Goal: Find specific page/section: Find specific page/section

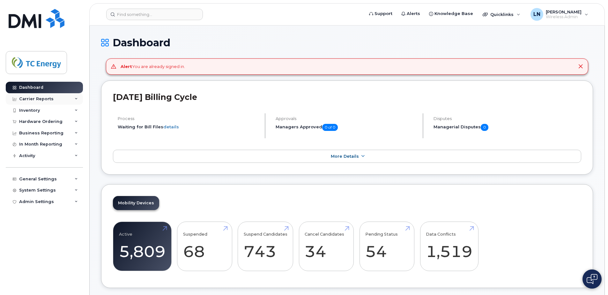
click at [75, 98] on icon at bounding box center [76, 98] width 3 height 3
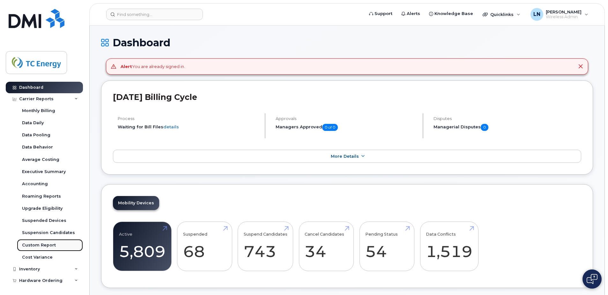
click at [46, 244] on div "Custom Report" at bounding box center [39, 245] width 34 height 6
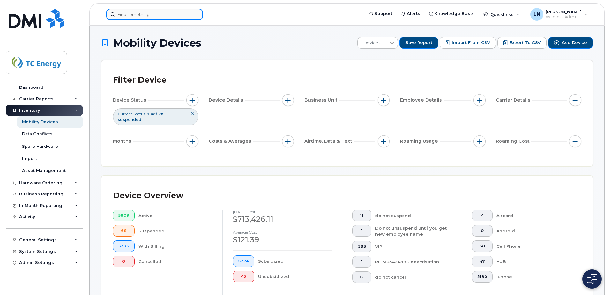
click at [182, 13] on input at bounding box center [154, 14] width 97 height 11
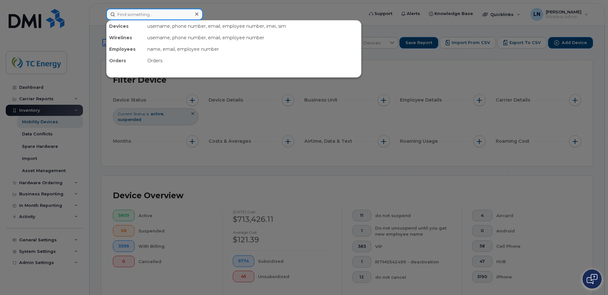
paste input "[PERSON_NAME]"
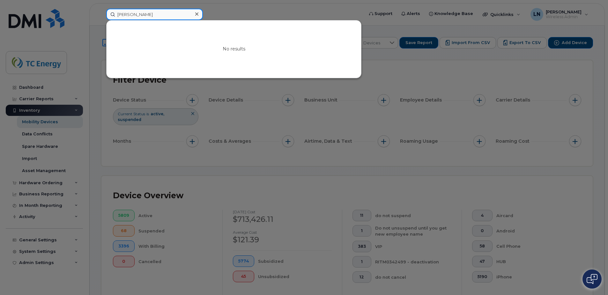
click at [137, 15] on input "[PERSON_NAME]" at bounding box center [154, 14] width 97 height 11
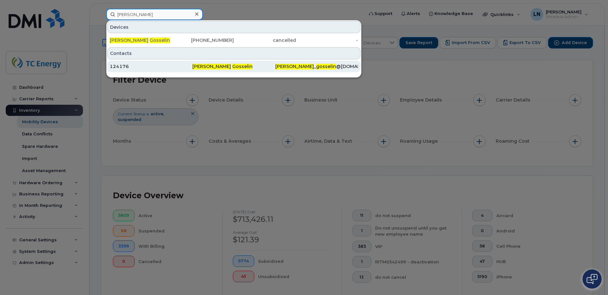
type input "[PERSON_NAME]"
click at [125, 65] on div "124176" at bounding box center [151, 66] width 83 height 6
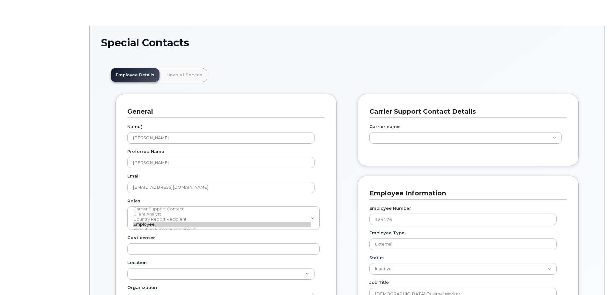
scroll to position [22, 0]
type input "4119746"
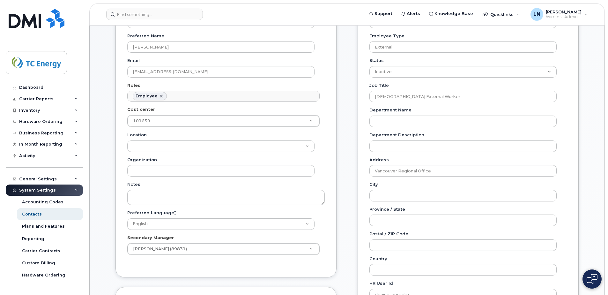
scroll to position [128, 0]
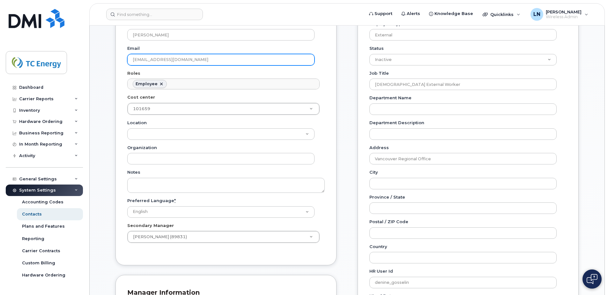
drag, startPoint x: 200, startPoint y: 59, endPoint x: 122, endPoint y: 56, distance: 78.2
click at [122, 56] on div "General Name * Denine Gosselin Preferred Name Denine Gosselin Email denine_goss…" at bounding box center [225, 115] width 221 height 299
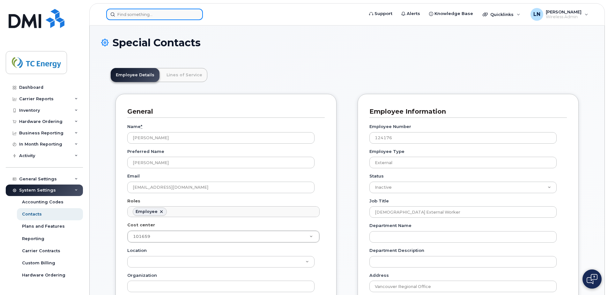
click at [159, 14] on input at bounding box center [154, 14] width 97 height 11
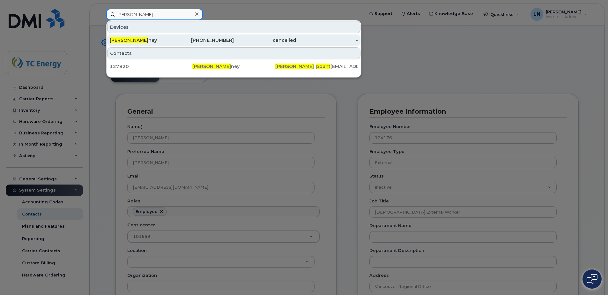
type input "Clayton Pount"
click at [142, 40] on span "Clayton Pount" at bounding box center [129, 40] width 39 height 6
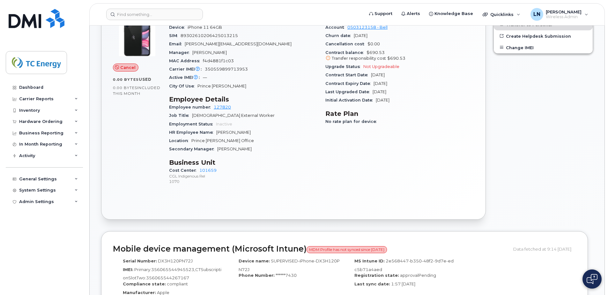
scroll to position [96, 0]
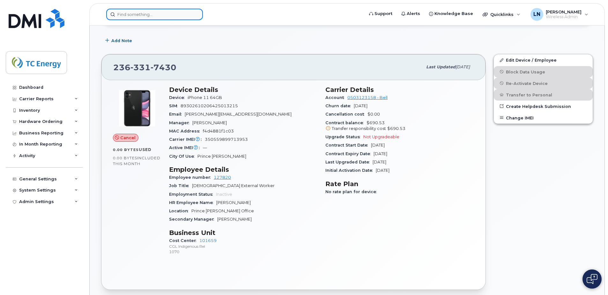
click at [175, 16] on input at bounding box center [154, 14] width 97 height 11
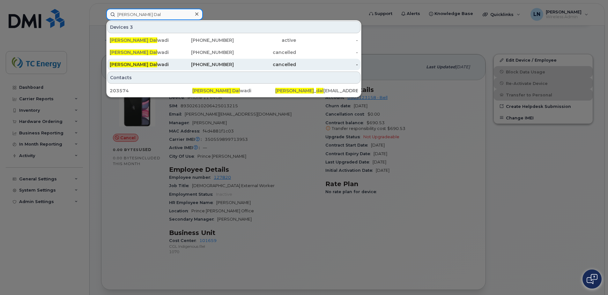
type input "Dharmesh Dal"
click at [172, 61] on div "Dharmesh Dal wadi" at bounding box center [203, 64] width 62 height 11
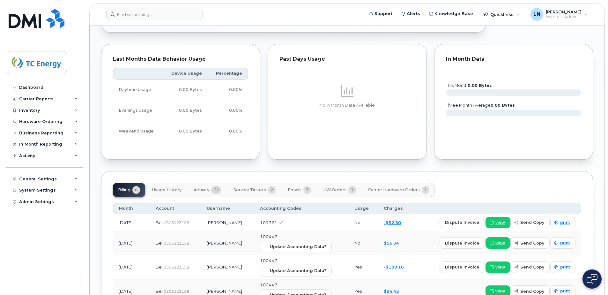
scroll to position [478, 0]
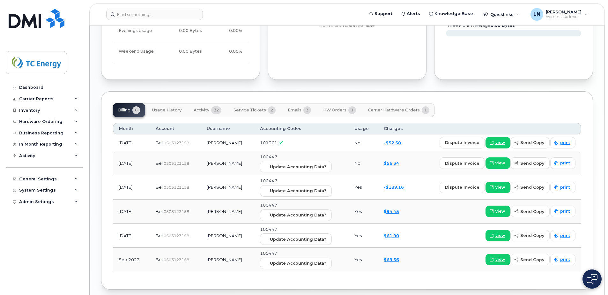
click at [164, 109] on span "Usage History" at bounding box center [166, 109] width 29 height 5
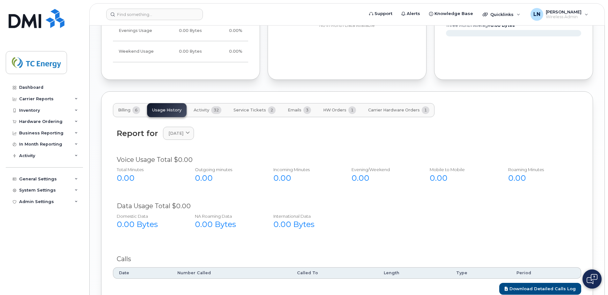
click at [240, 111] on span "Service Tickets" at bounding box center [249, 109] width 33 height 5
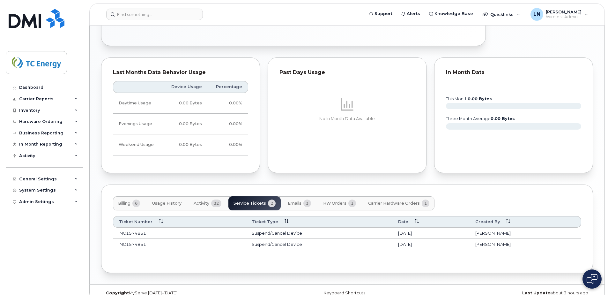
scroll to position [395, 0]
